Goal: Task Accomplishment & Management: Use online tool/utility

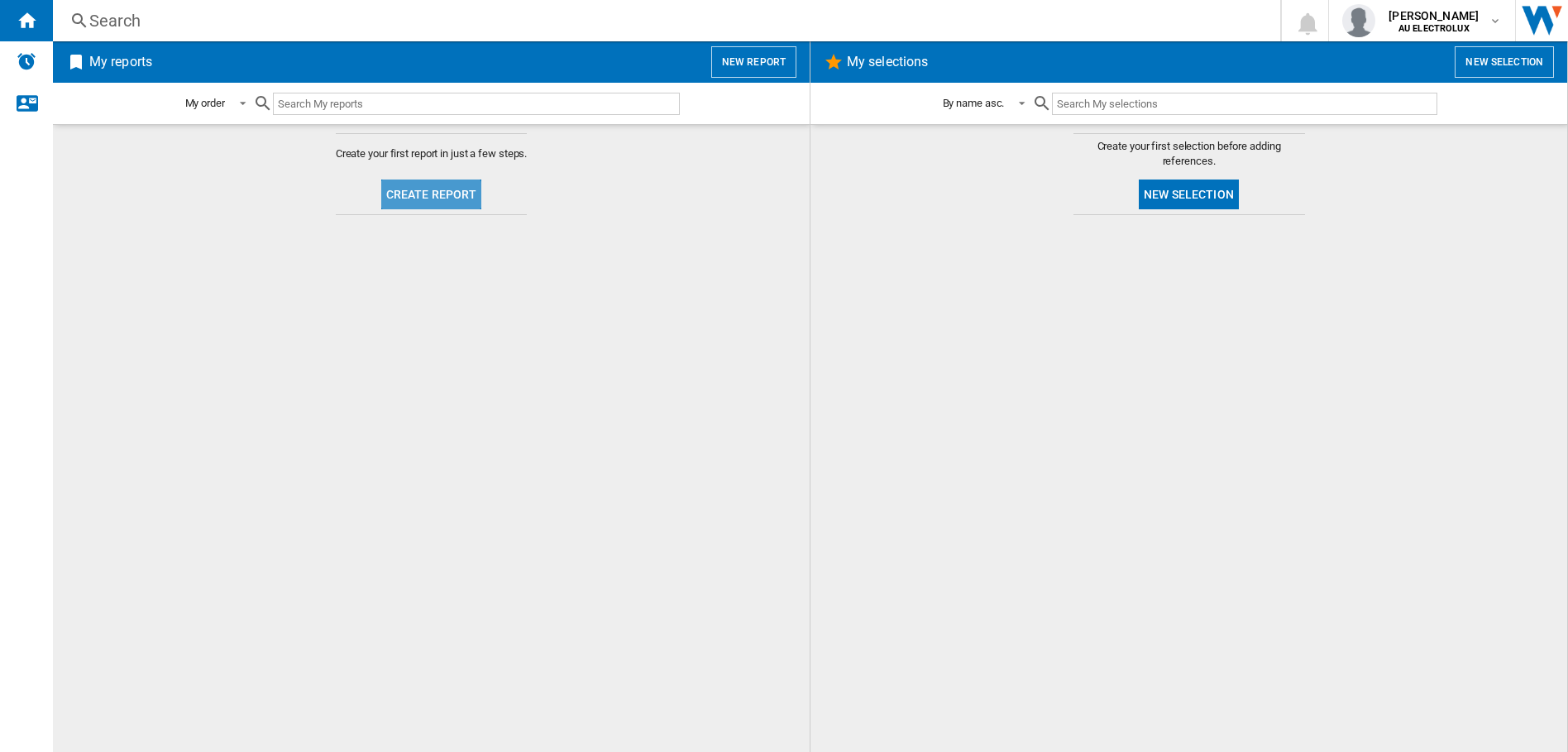
click at [415, 200] on button "Create report" at bounding box center [431, 194] width 101 height 30
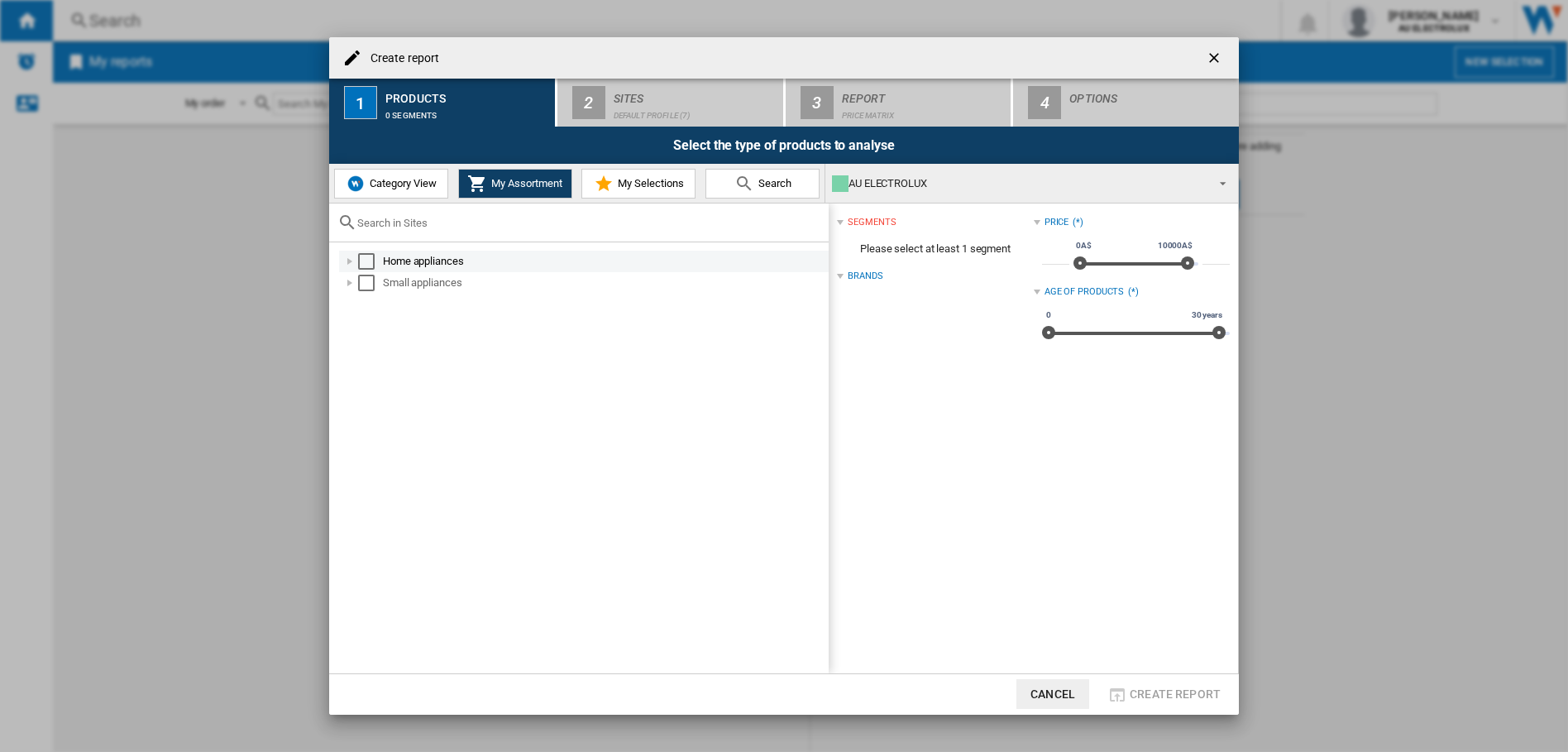
click at [371, 267] on div "Select" at bounding box center [367, 261] width 16 height 16
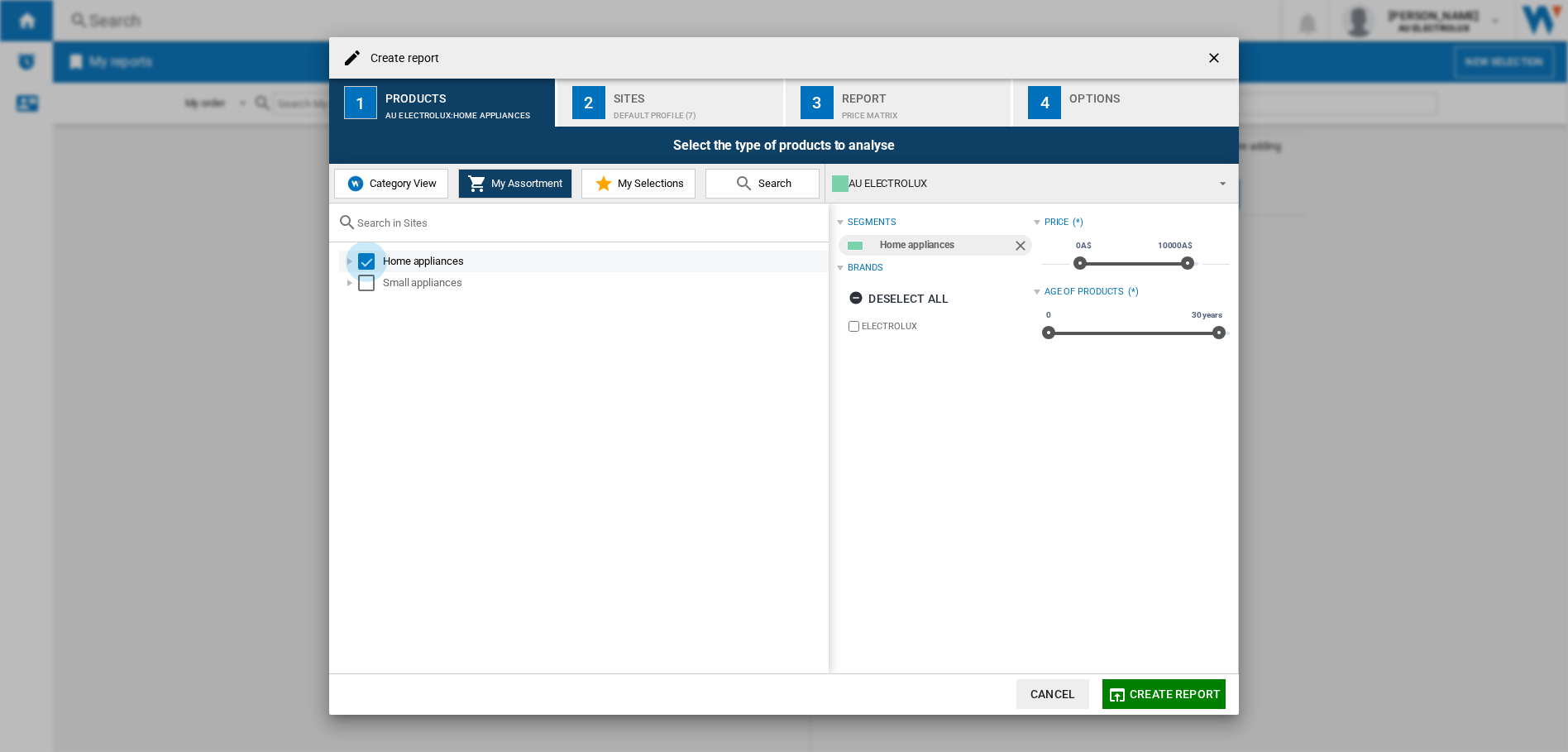
click at [368, 263] on div "Select" at bounding box center [367, 261] width 16 height 16
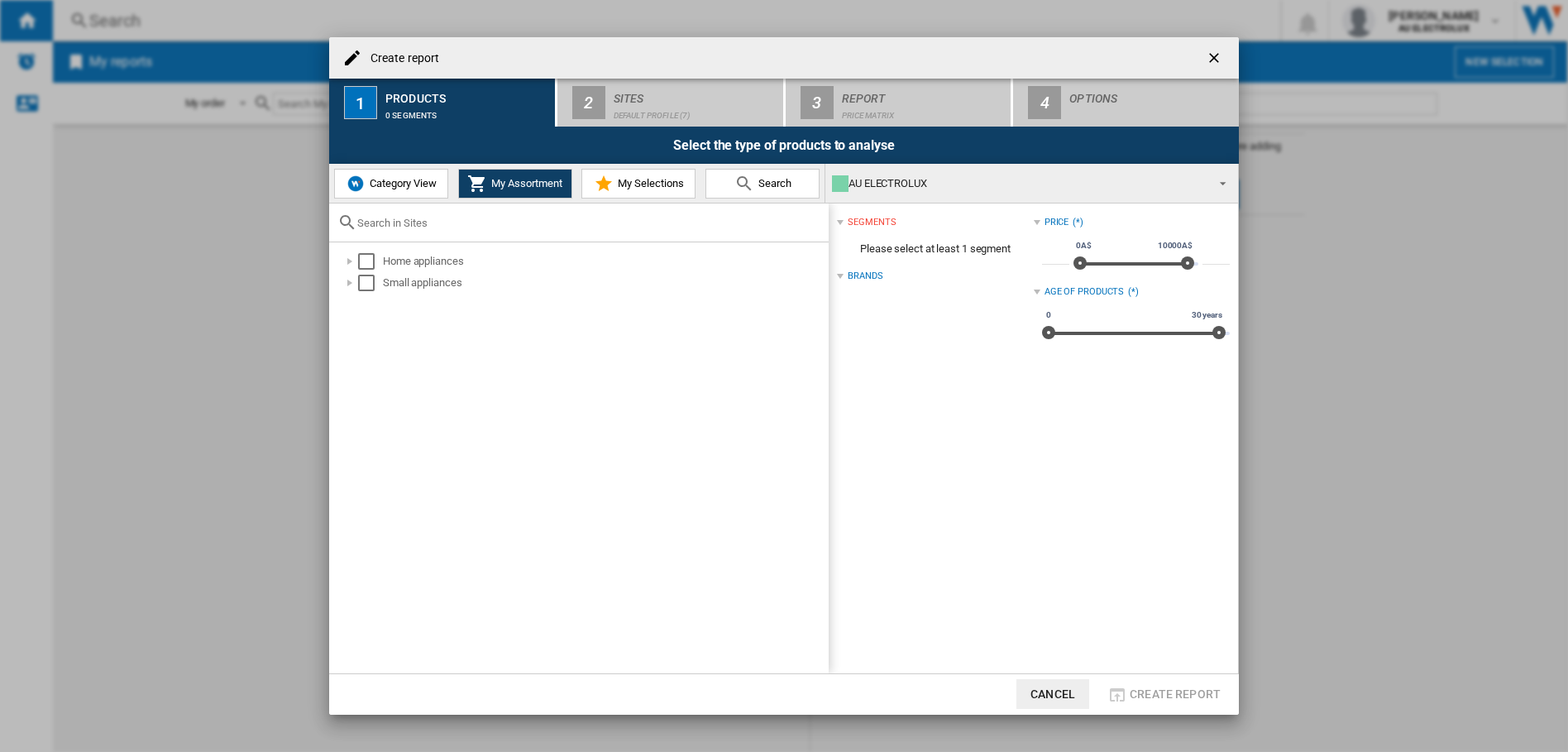
click at [377, 192] on button "Category View" at bounding box center [391, 183] width 114 height 30
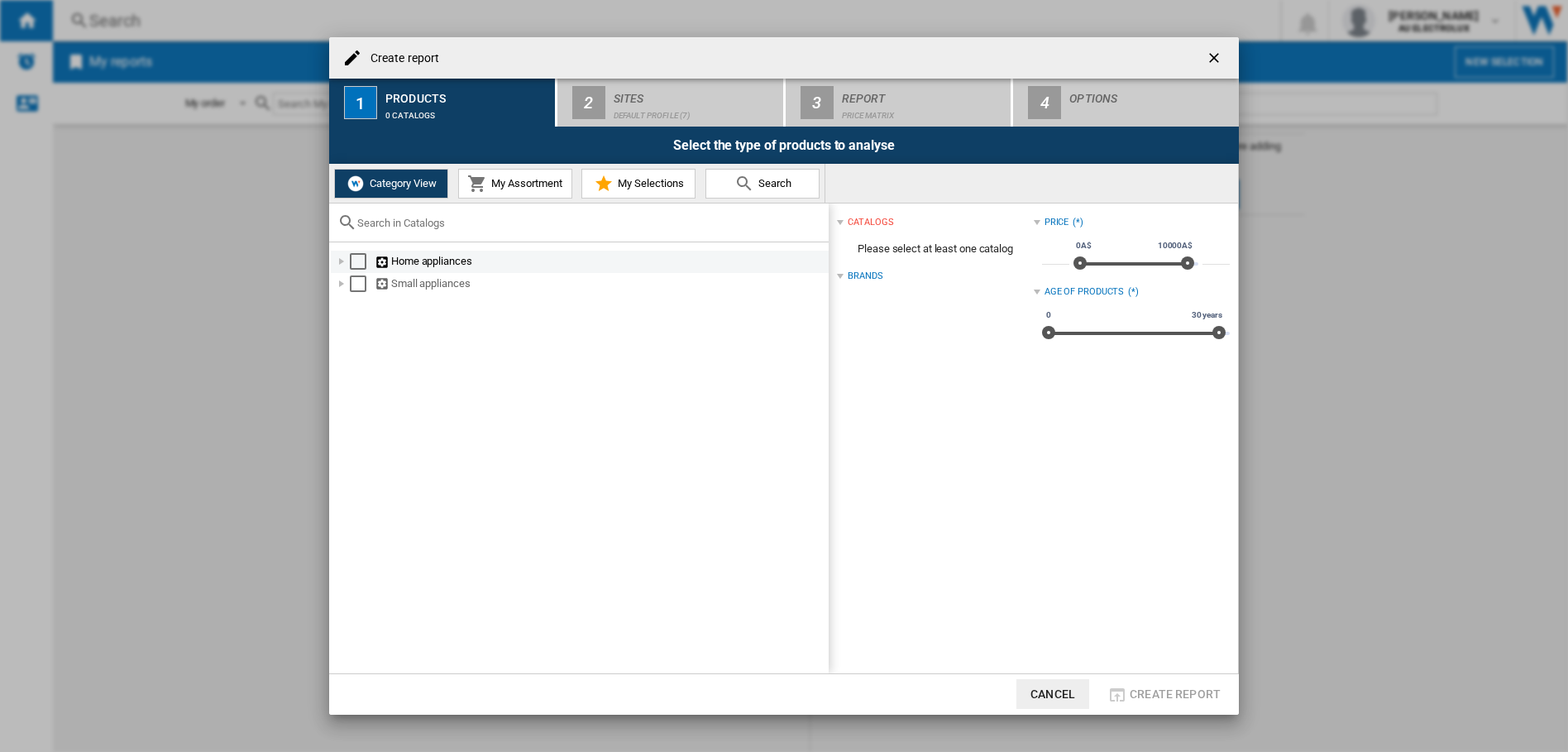
drag, startPoint x: 360, startPoint y: 260, endPoint x: 361, endPoint y: 269, distance: 9.1
click at [360, 263] on div "Select" at bounding box center [358, 261] width 16 height 16
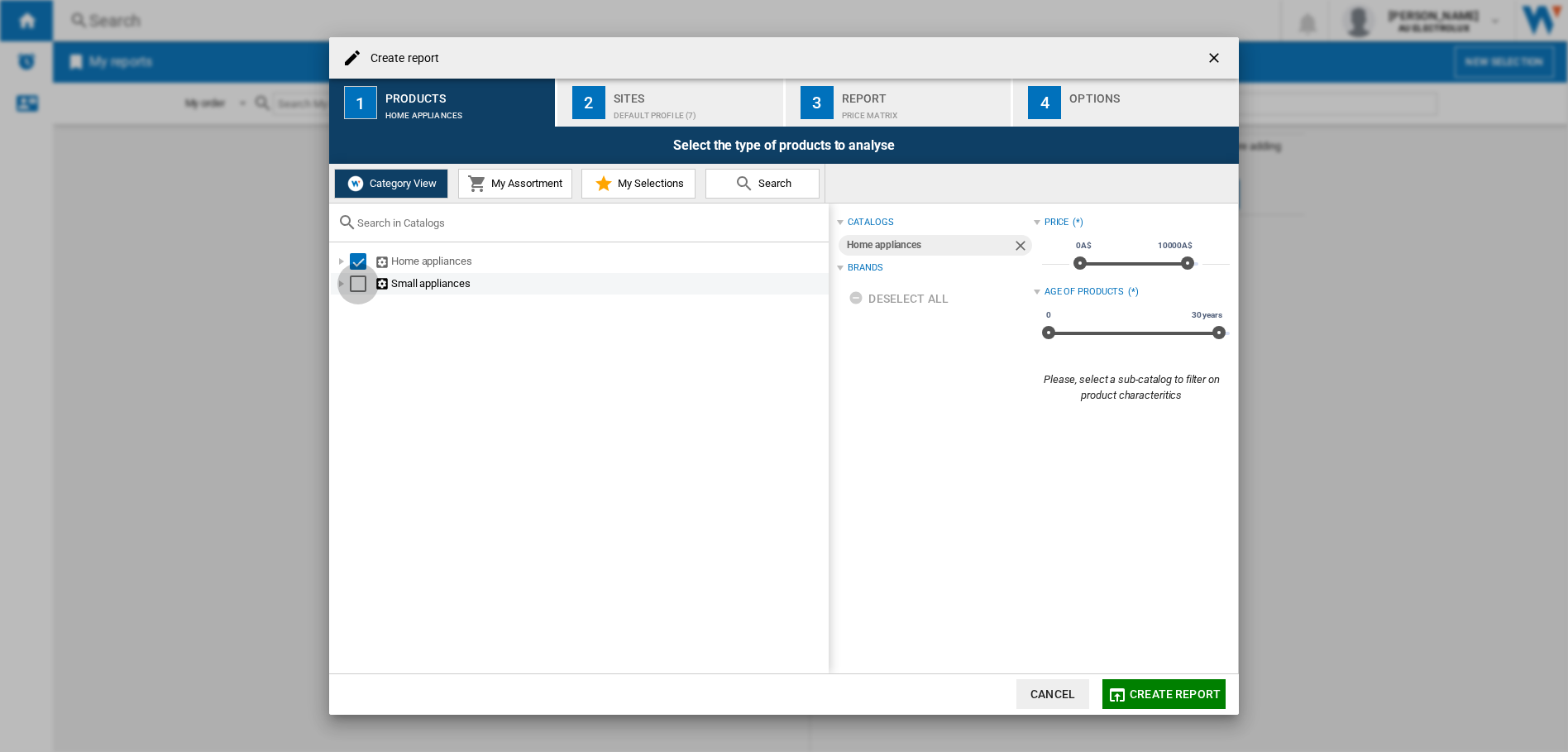
click at [361, 285] on div "Select" at bounding box center [358, 284] width 16 height 16
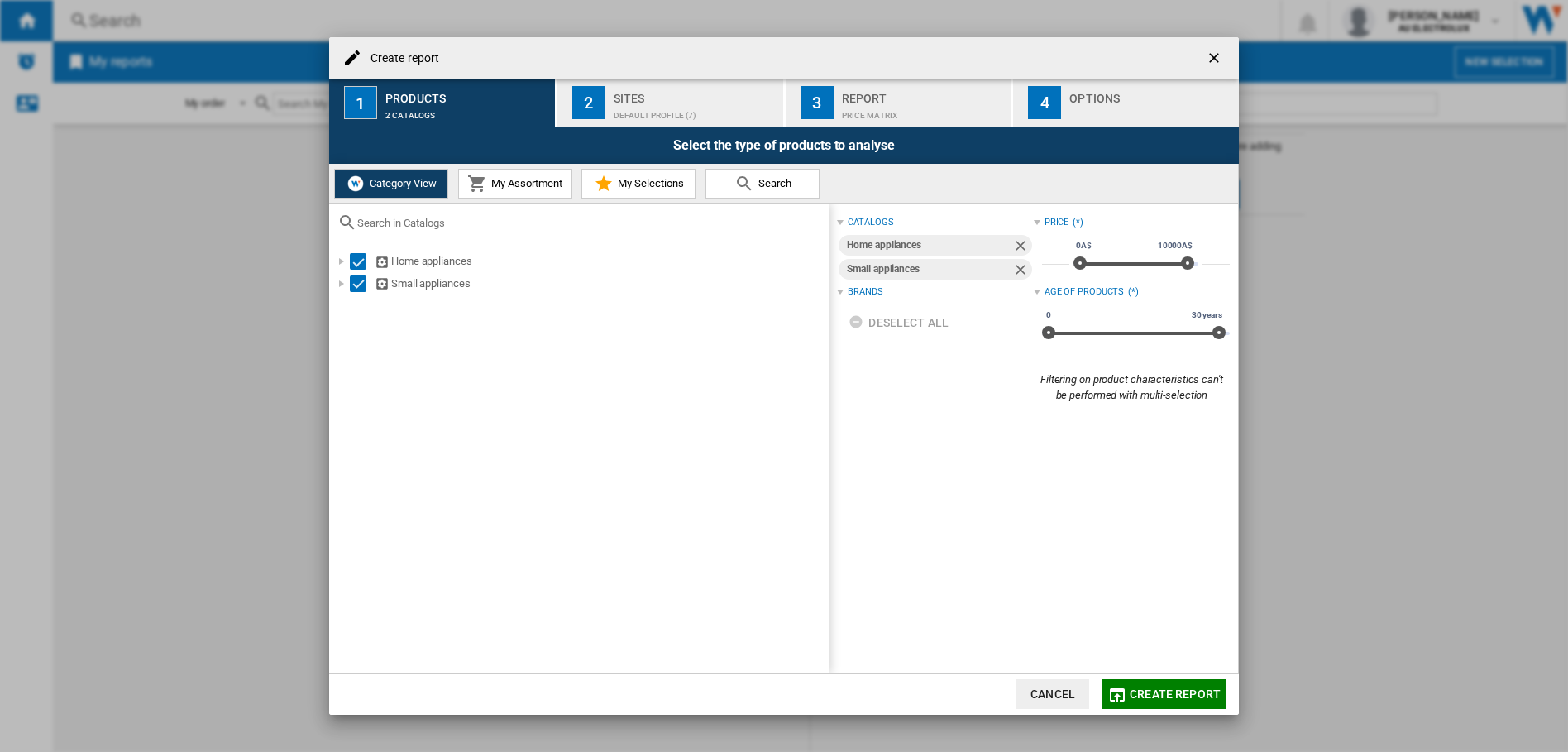
click at [615, 98] on div "Sites" at bounding box center [695, 93] width 163 height 17
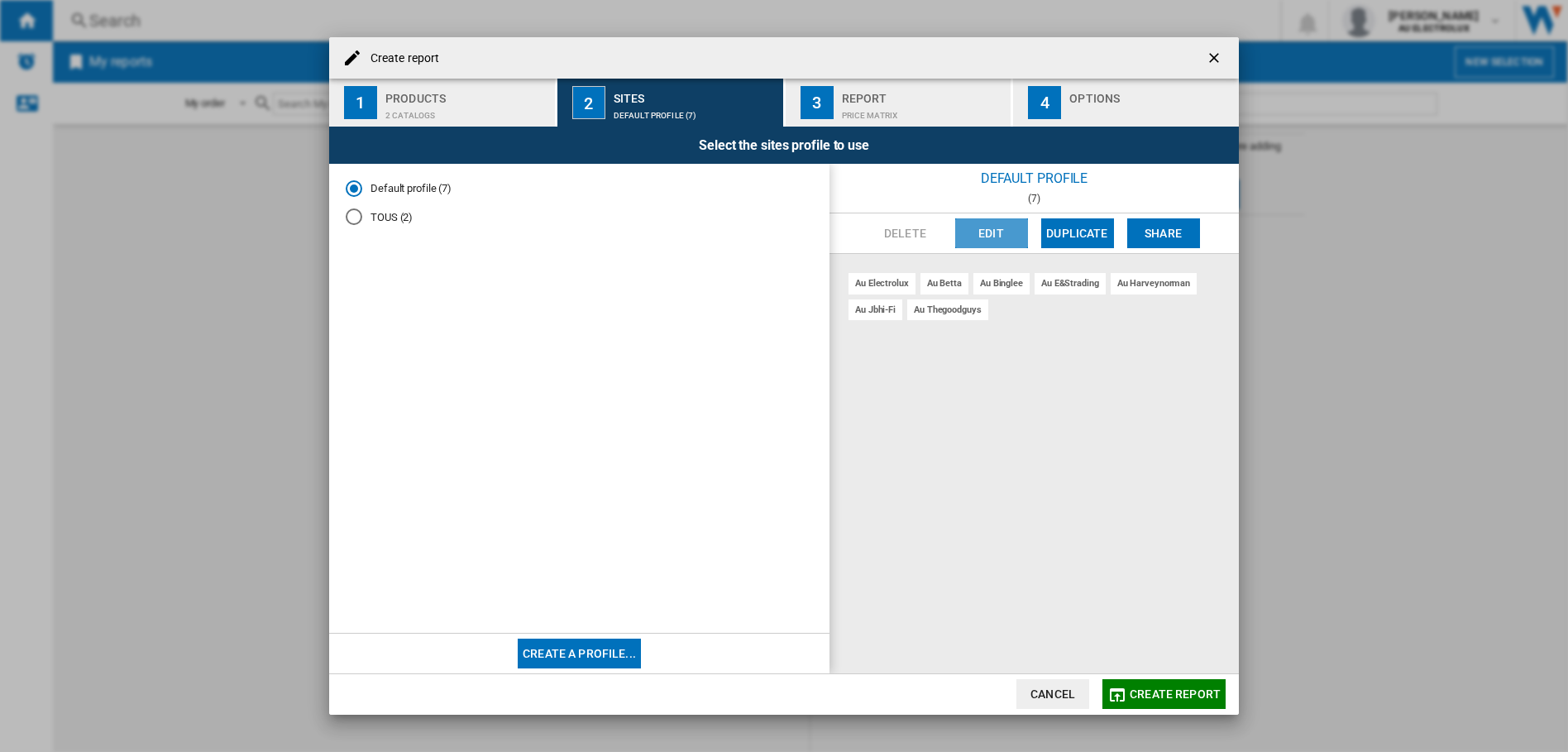
click at [964, 230] on button "Edit" at bounding box center [992, 233] width 73 height 30
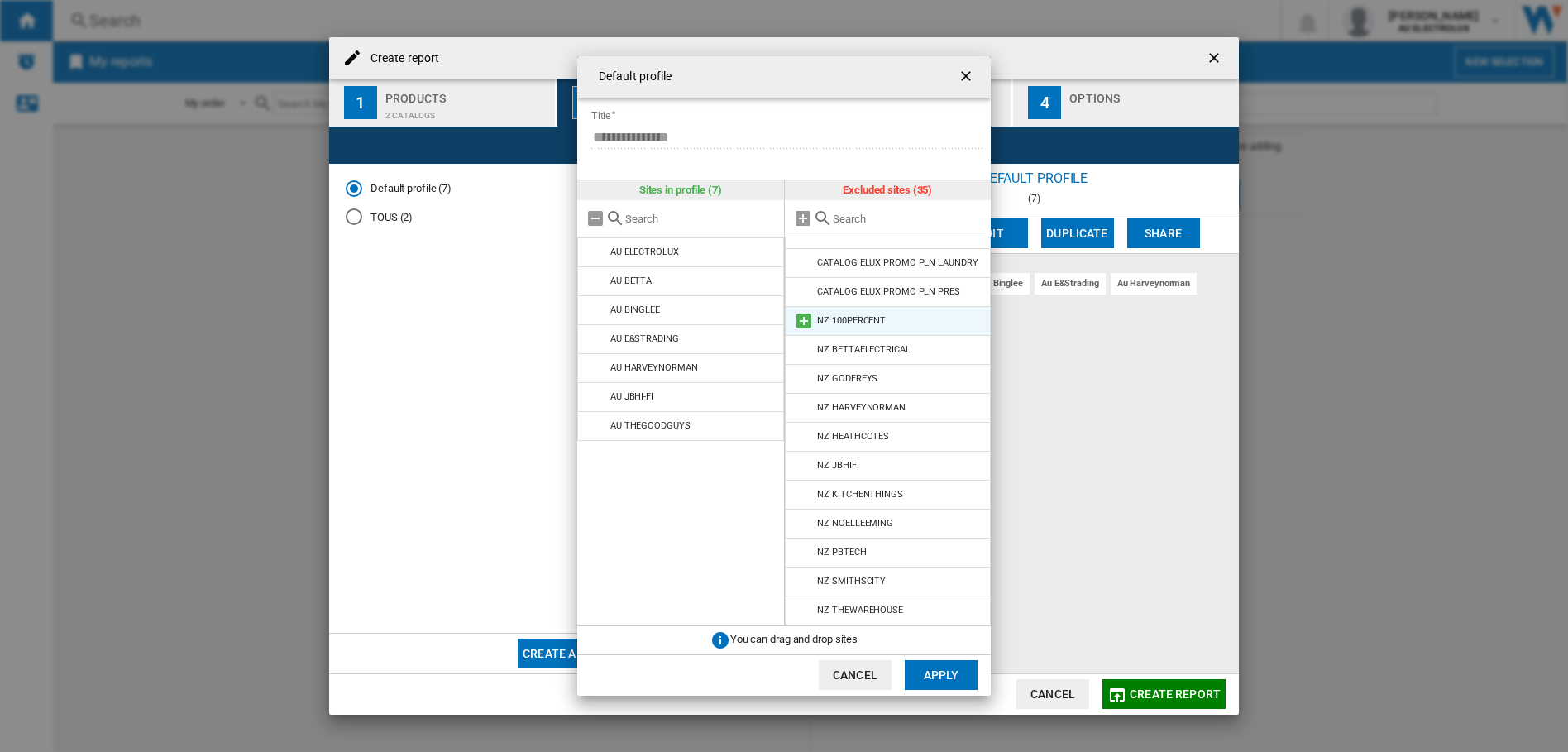
scroll to position [662, 0]
click at [852, 676] on button "Cancel" at bounding box center [856, 674] width 73 height 30
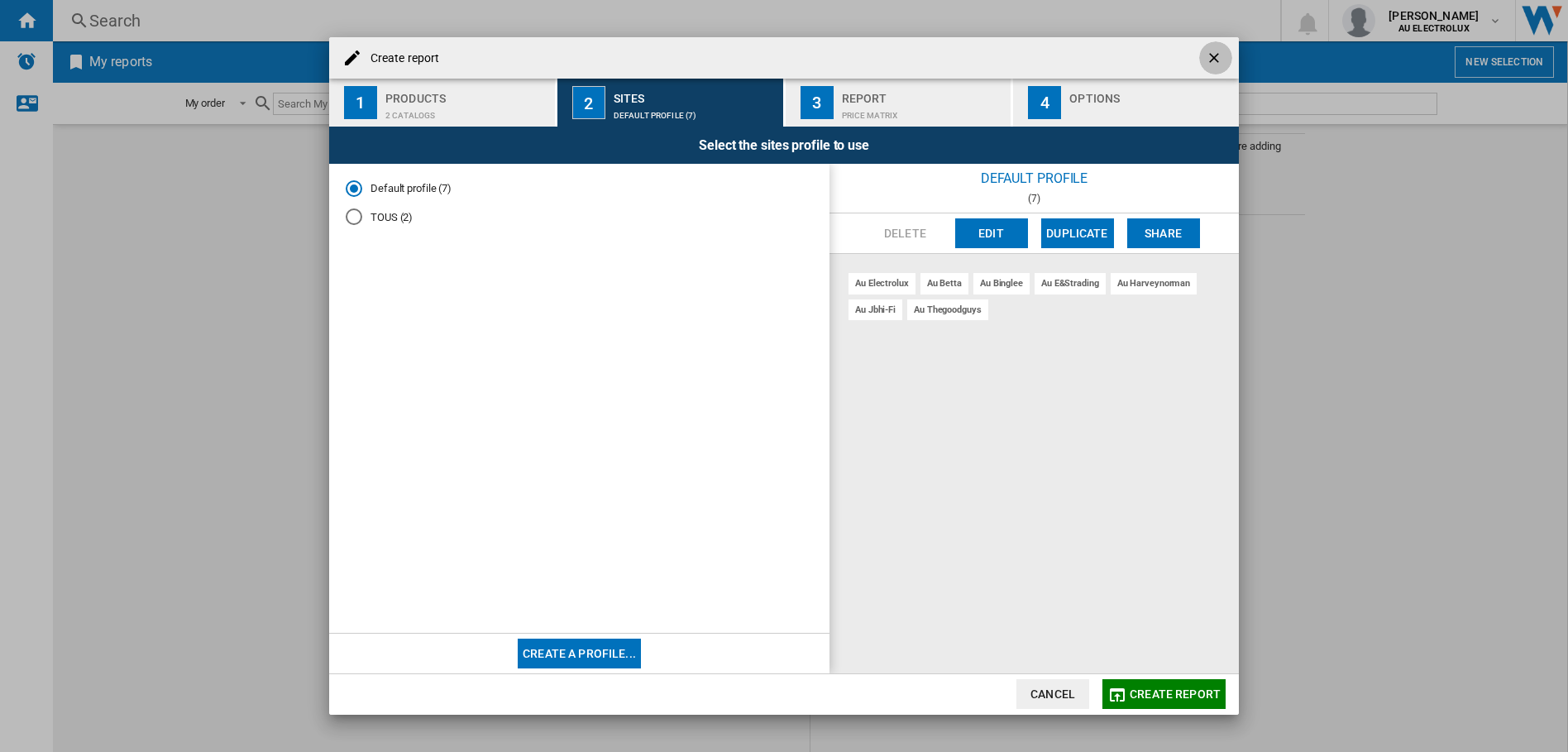
click at [1212, 56] on ng-md-icon "getI18NText('BUTTONS.CLOSE_DIALOG')" at bounding box center [1216, 60] width 20 height 20
